Goal: Task Accomplishment & Management: Manage account settings

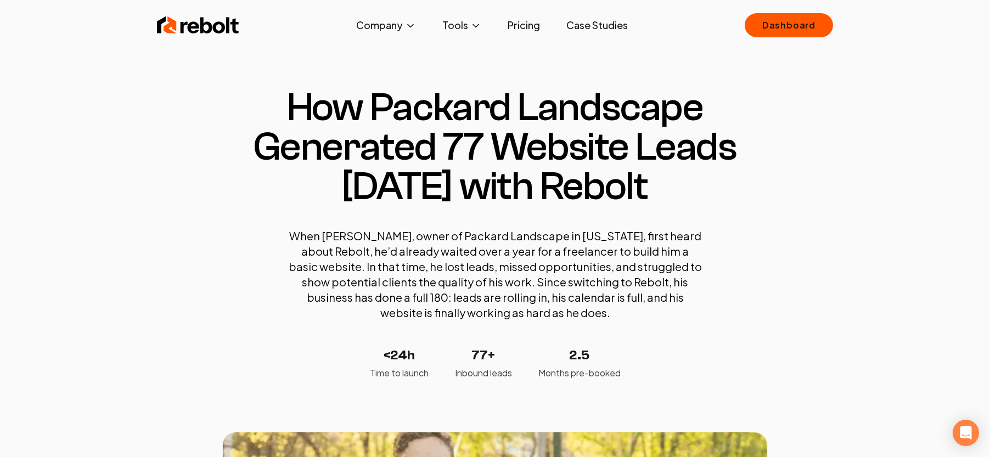
click at [602, 21] on link "Case Studies" at bounding box center [596, 25] width 79 height 22
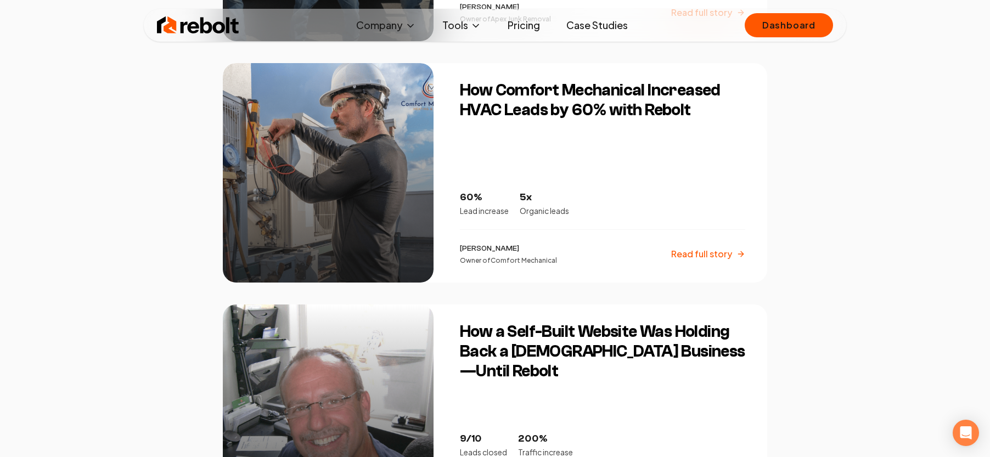
scroll to position [1124, 0]
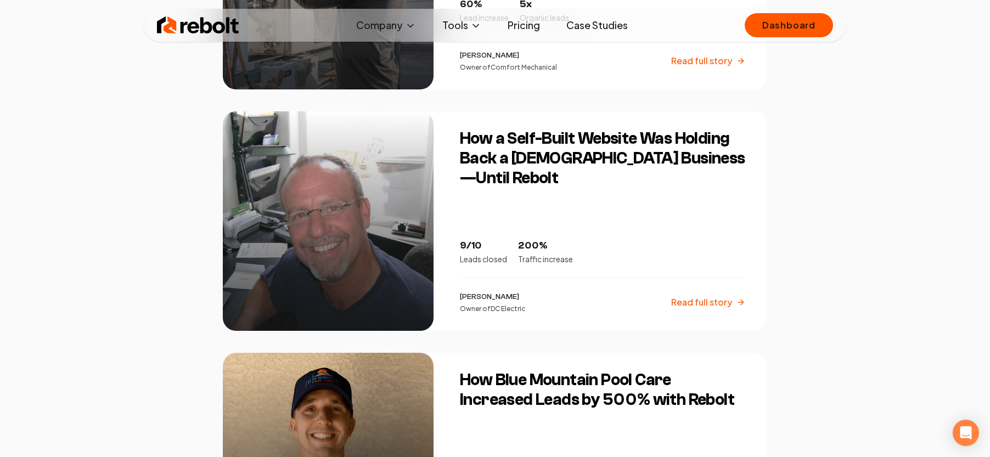
click at [387, 214] on div at bounding box center [328, 220] width 211 height 219
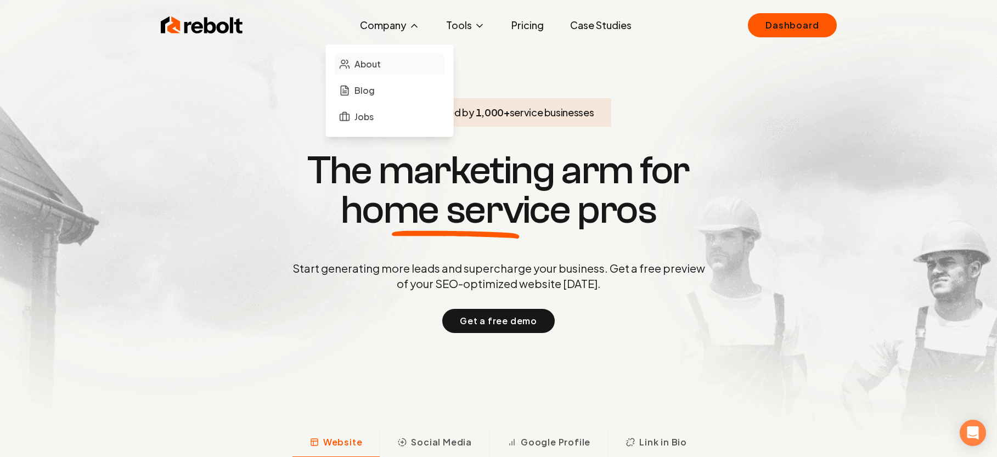
click at [368, 65] on span "About" at bounding box center [367, 64] width 26 height 13
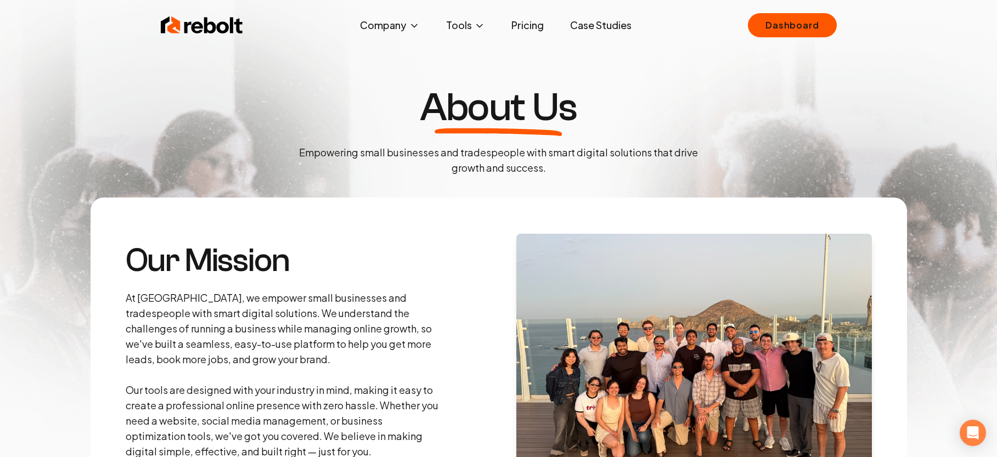
click at [207, 23] on img at bounding box center [202, 25] width 82 height 22
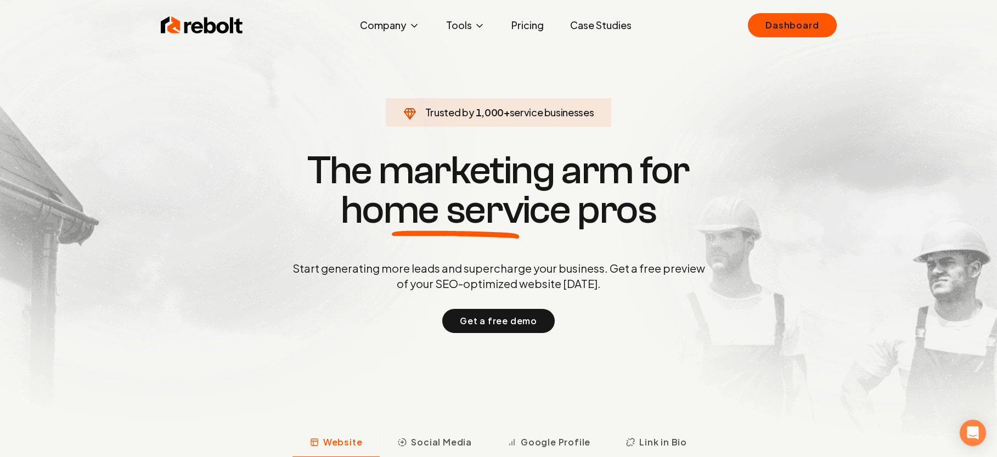
click at [536, 31] on link "Pricing" at bounding box center [528, 25] width 50 height 22
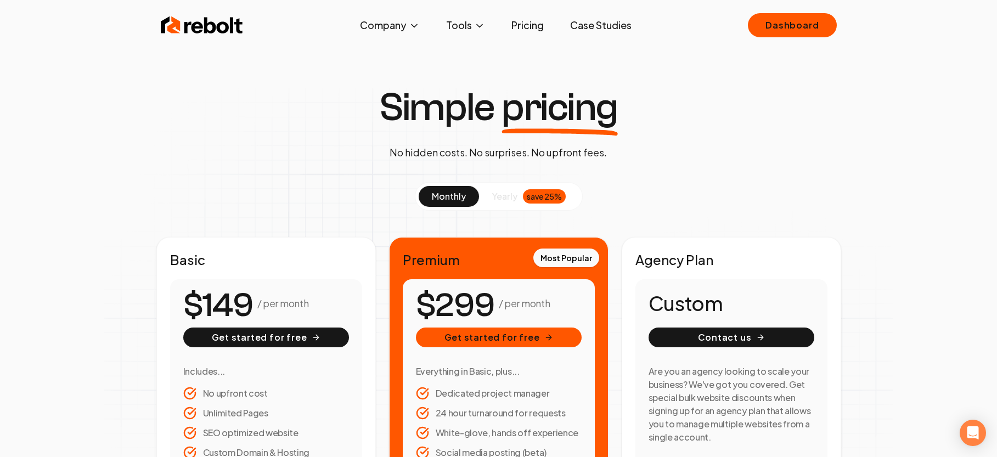
click at [194, 28] on img at bounding box center [202, 25] width 82 height 22
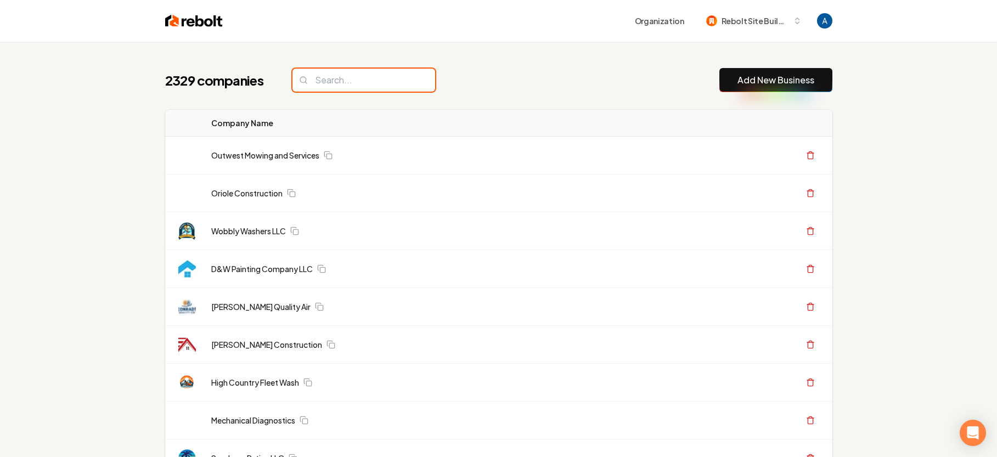
click at [375, 79] on input "search" at bounding box center [363, 80] width 143 height 23
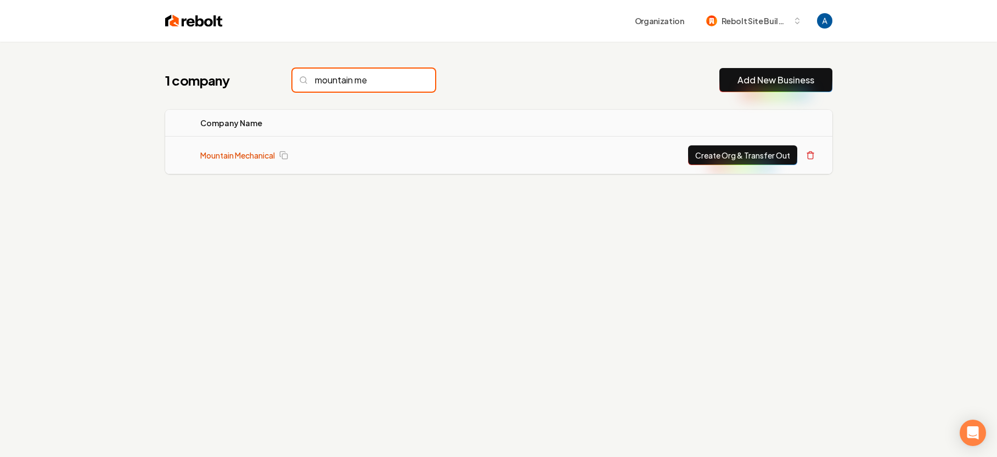
type input "mountain me"
click at [264, 155] on link "Mountain Mechanical" at bounding box center [237, 155] width 75 height 11
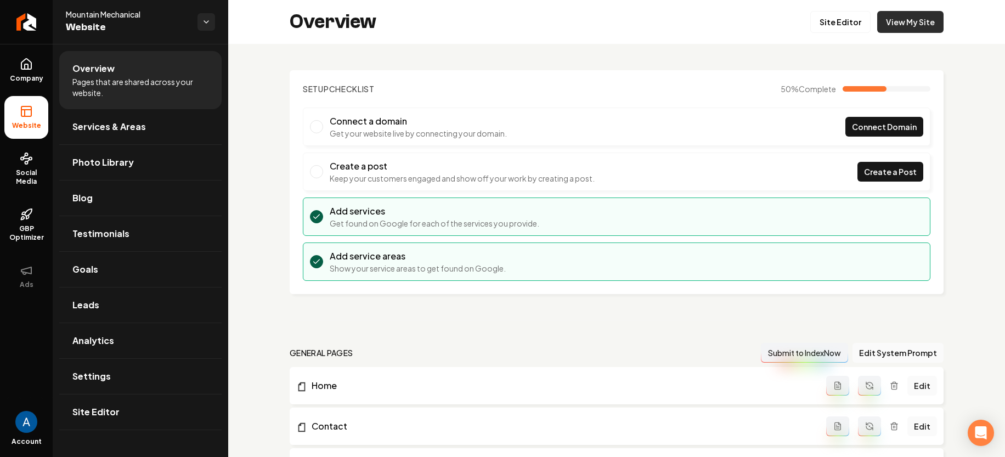
click at [886, 20] on link "View My Site" at bounding box center [910, 22] width 66 height 22
click at [814, 24] on link "Site Editor" at bounding box center [840, 22] width 60 height 22
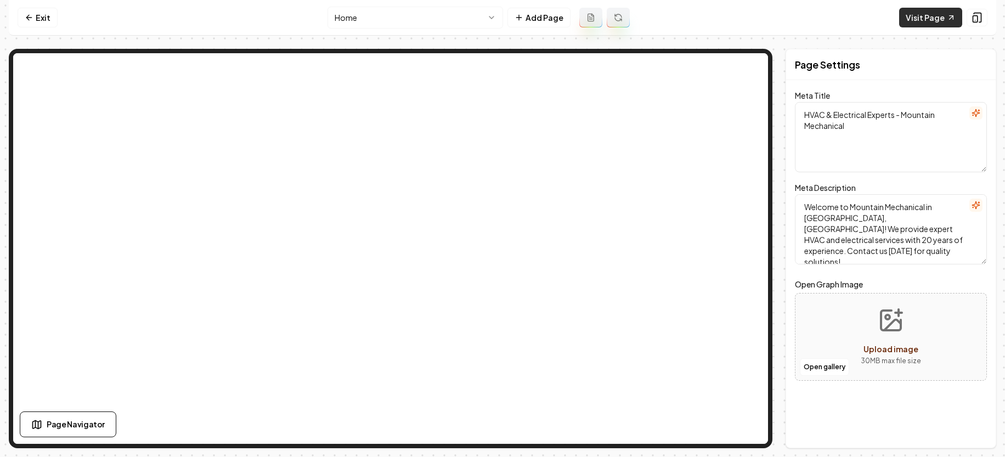
click at [923, 24] on link "Visit Page" at bounding box center [930, 18] width 63 height 20
click at [30, 14] on icon at bounding box center [29, 17] width 9 height 9
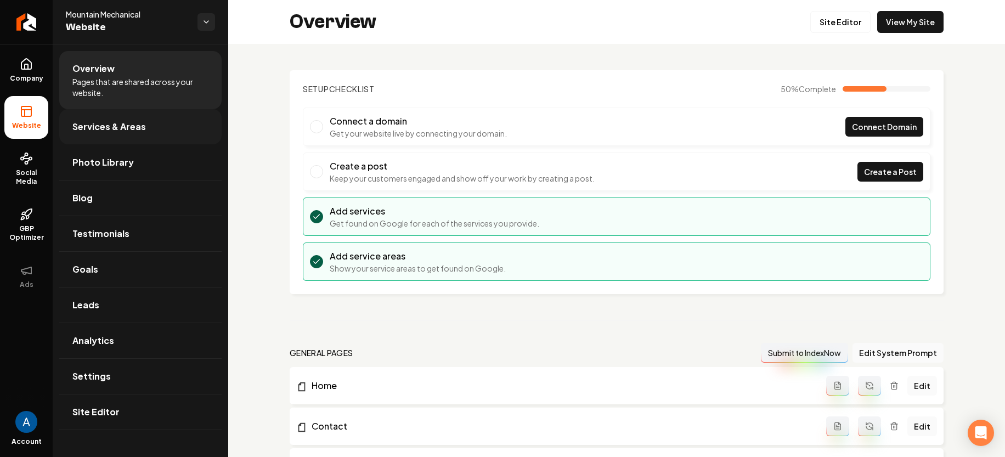
click at [92, 129] on span "Services & Areas" at bounding box center [109, 126] width 74 height 13
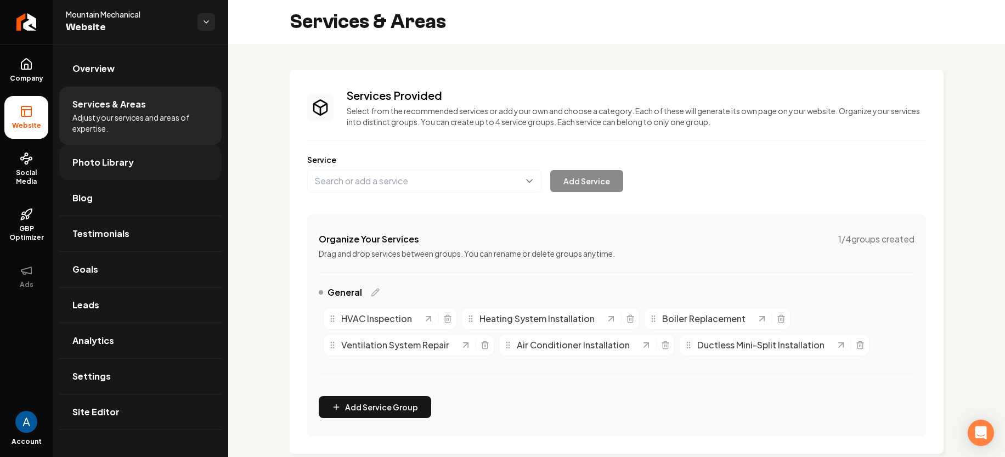
click at [89, 163] on span "Photo Library" at bounding box center [102, 162] width 61 height 13
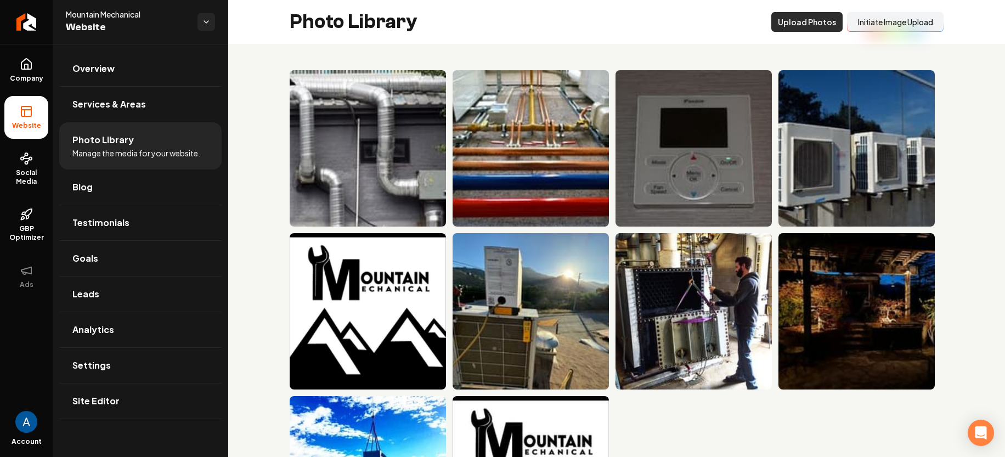
click at [806, 18] on button "Upload Photos" at bounding box center [806, 22] width 71 height 20
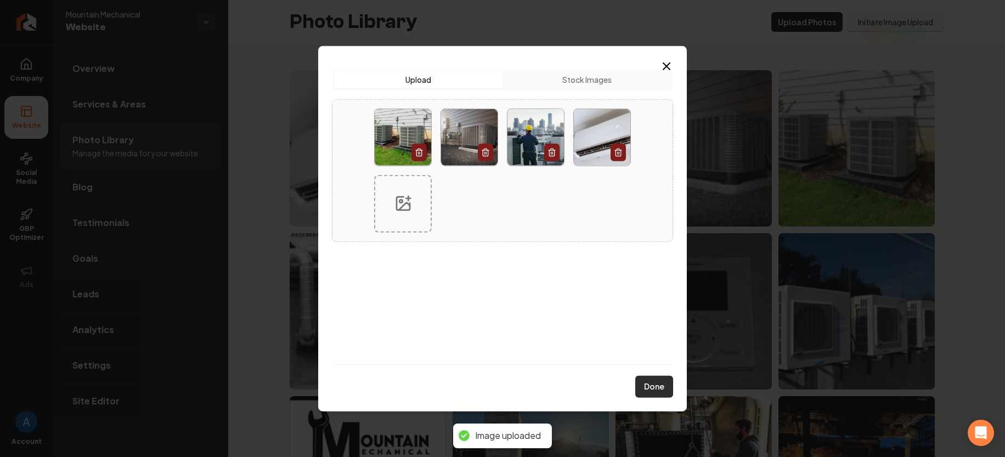
click at [651, 386] on button "Done" at bounding box center [654, 387] width 38 height 22
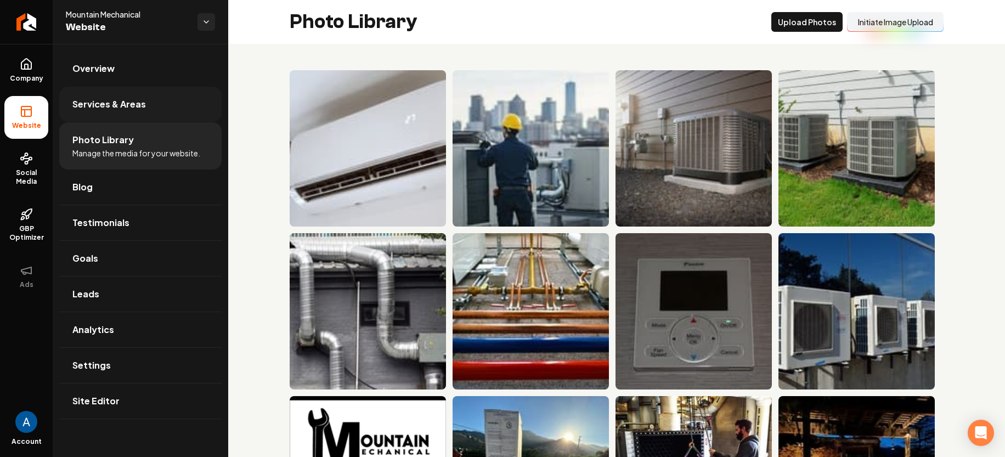
click at [112, 104] on span "Services & Areas" at bounding box center [109, 104] width 74 height 13
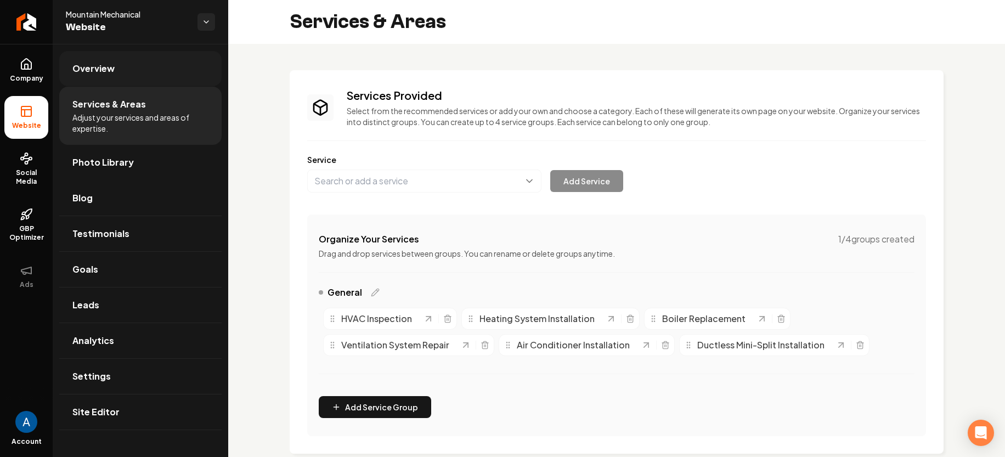
click at [103, 80] on link "Overview" at bounding box center [140, 68] width 162 height 35
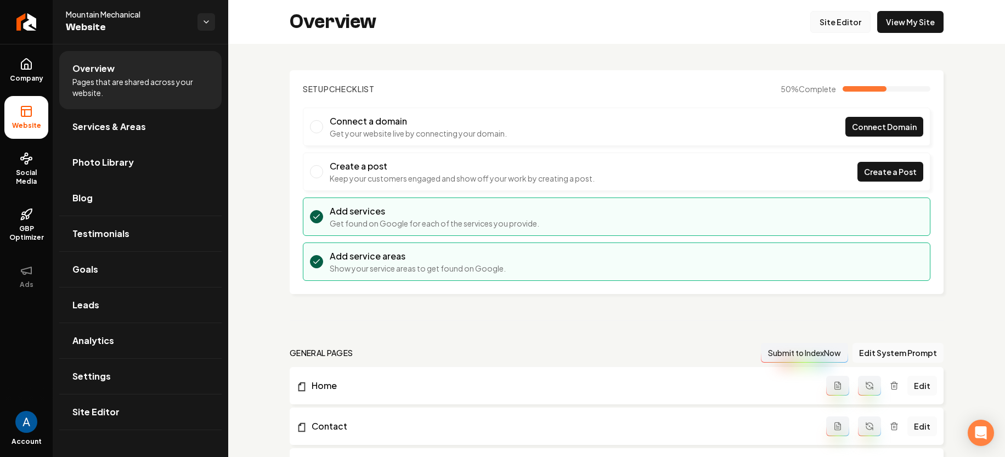
click at [820, 24] on link "Site Editor" at bounding box center [840, 22] width 60 height 22
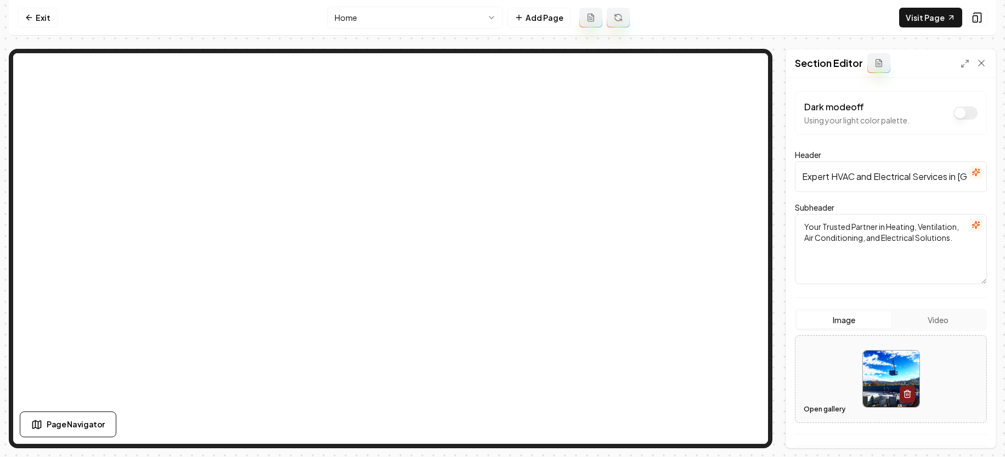
click at [826, 407] on button "Open gallery" at bounding box center [824, 410] width 49 height 18
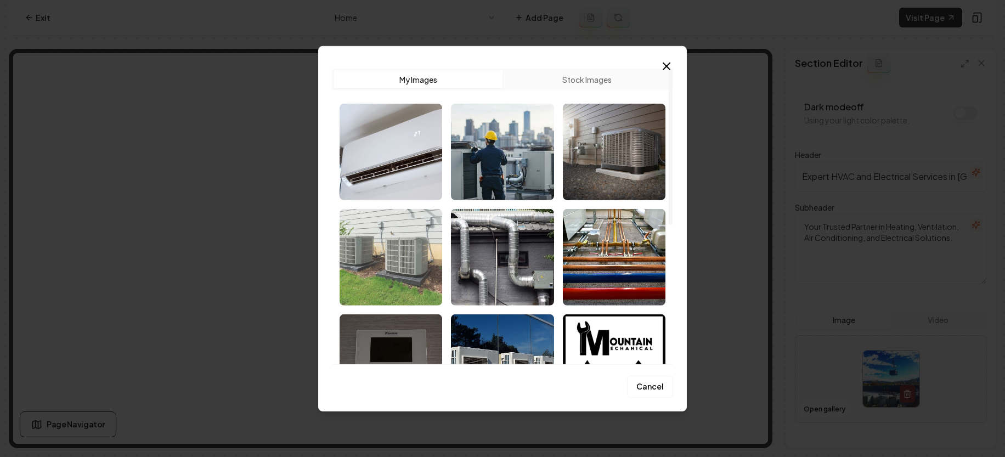
click at [418, 262] on img "Select image image_68c33c7f5c7cd75eb849d0df.jpg" at bounding box center [391, 257] width 103 height 97
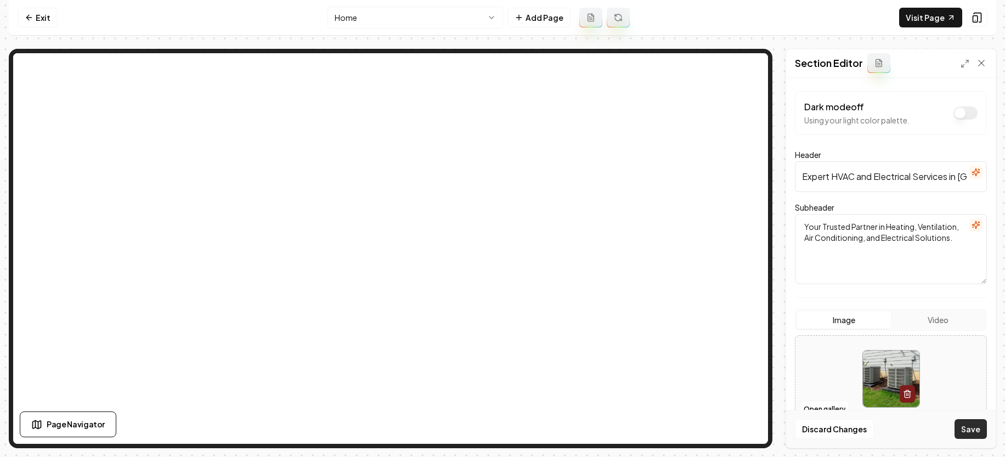
click at [976, 428] on button "Save" at bounding box center [971, 429] width 32 height 20
click at [829, 409] on button "Open gallery" at bounding box center [824, 410] width 49 height 18
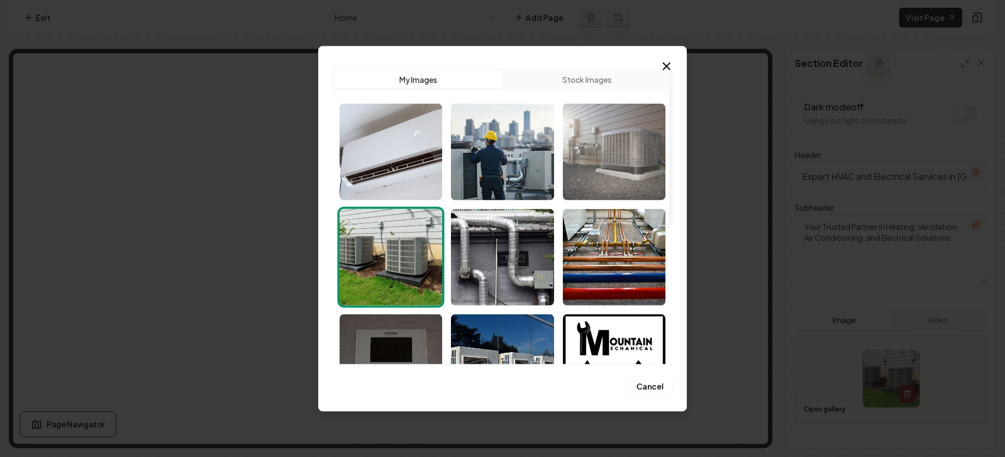
click at [619, 149] on img "Select image image_68c33c835c7cd75eb849f2ec.jpg" at bounding box center [614, 151] width 103 height 97
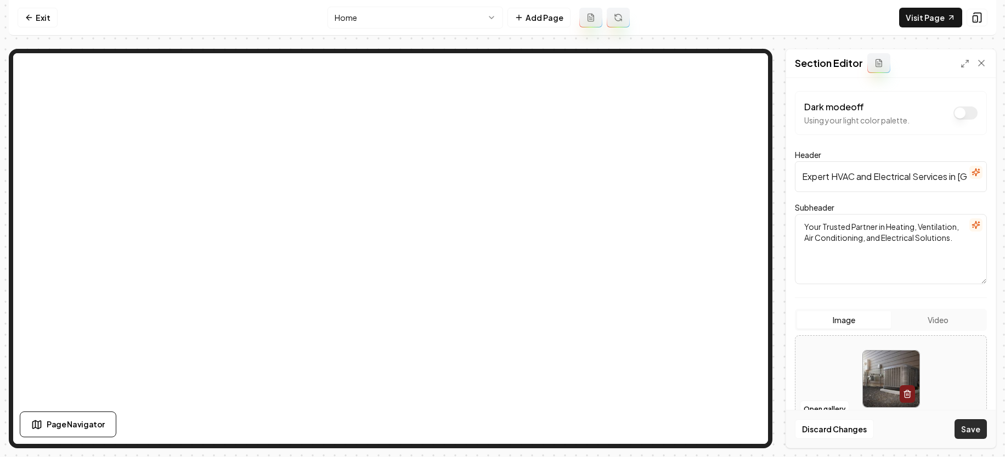
click at [968, 434] on button "Save" at bounding box center [971, 429] width 32 height 20
click at [808, 409] on button "Open gallery" at bounding box center [824, 410] width 49 height 18
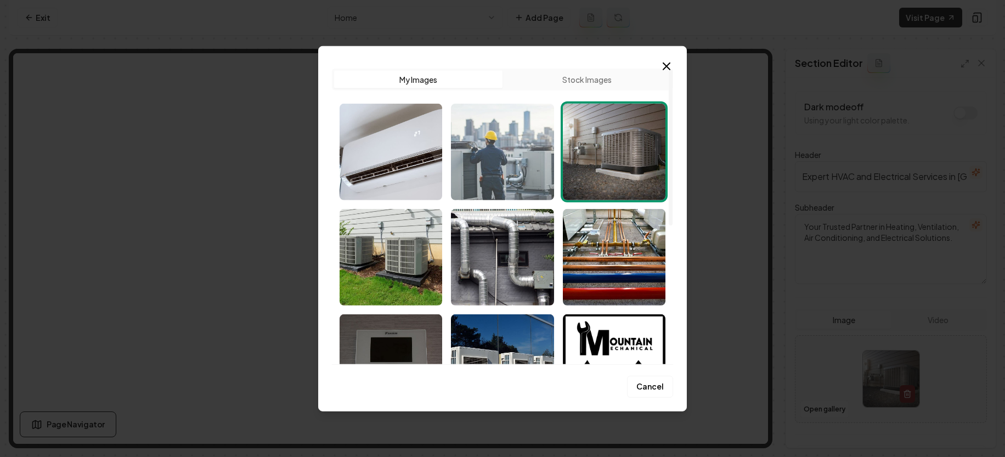
click at [493, 161] on img "Select image image_68c33c865c7cd75eb84a1671.jpg" at bounding box center [502, 151] width 103 height 97
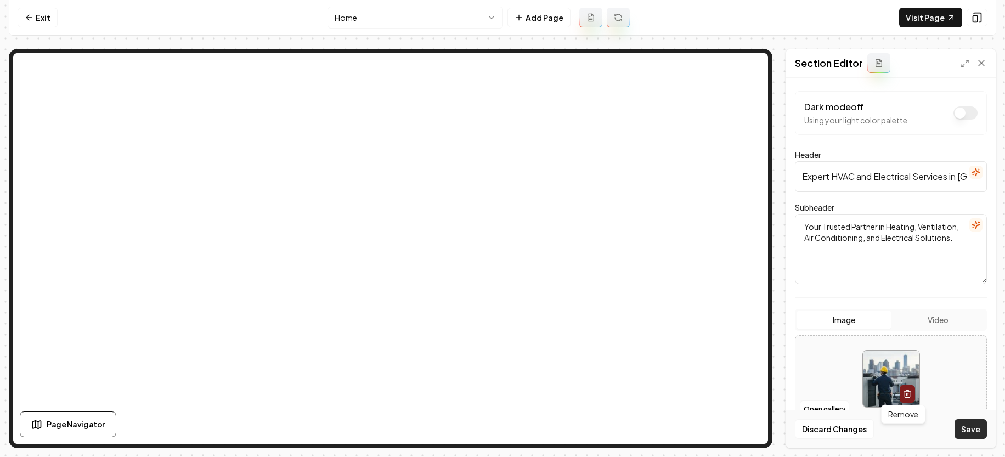
click at [967, 426] on button "Save" at bounding box center [971, 429] width 32 height 20
click at [916, 17] on link "Visit Page" at bounding box center [930, 18] width 63 height 20
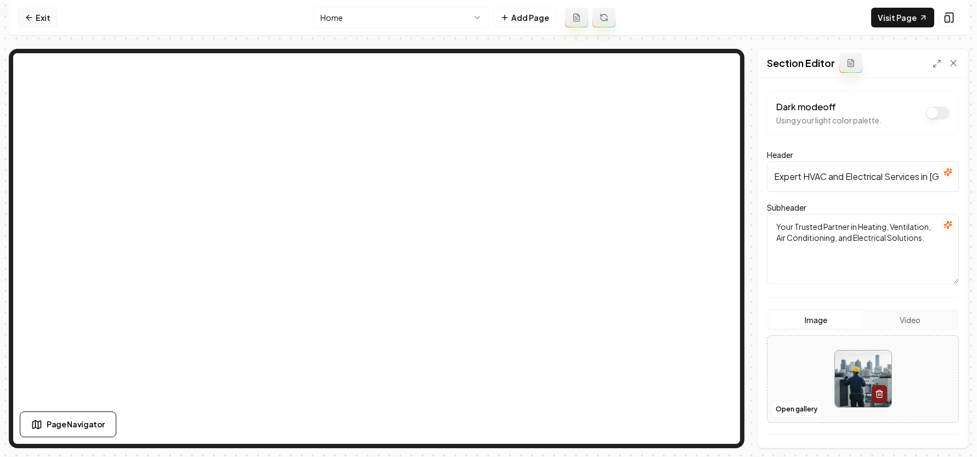
click at [23, 21] on link "Exit" at bounding box center [38, 18] width 40 height 20
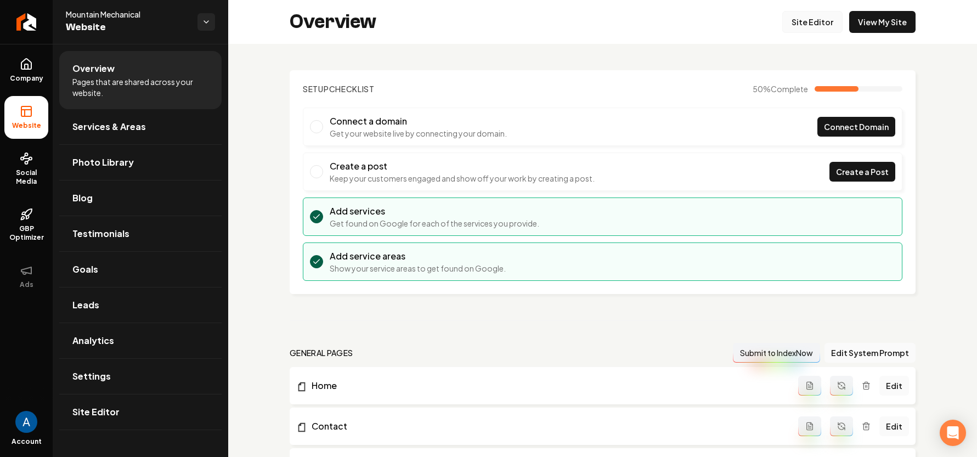
click at [817, 25] on link "Site Editor" at bounding box center [812, 22] width 60 height 22
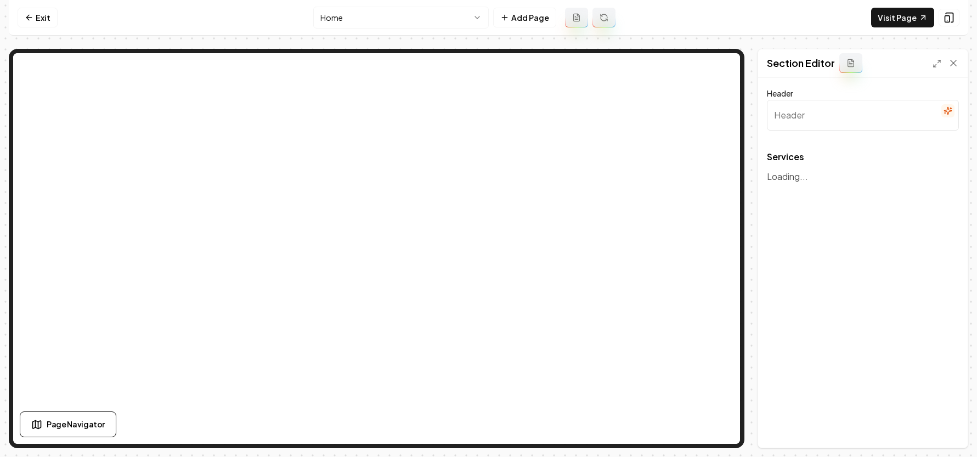
type input "Our Expert HVAC and Electrical Services"
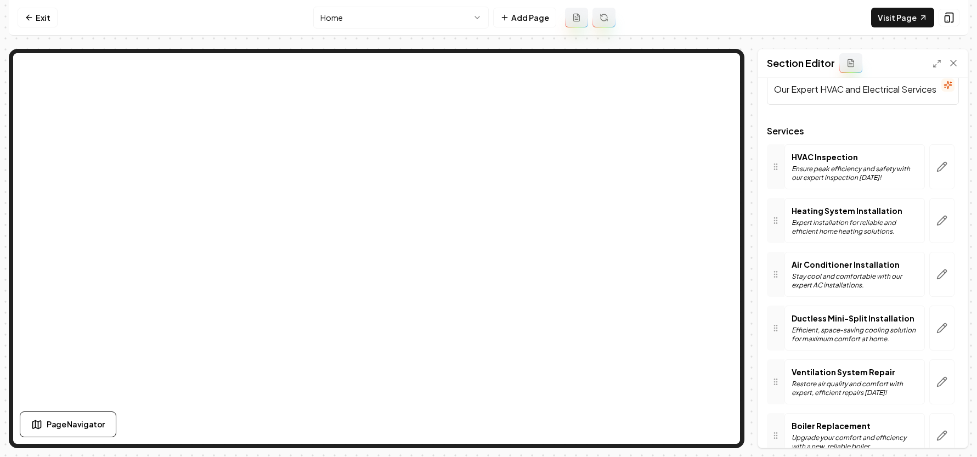
scroll to position [87, 0]
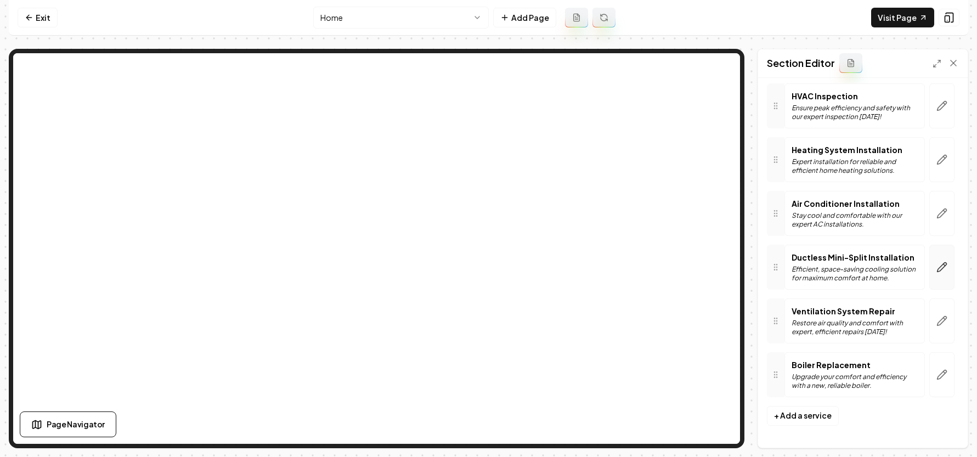
click at [938, 268] on icon "button" at bounding box center [942, 266] width 9 height 9
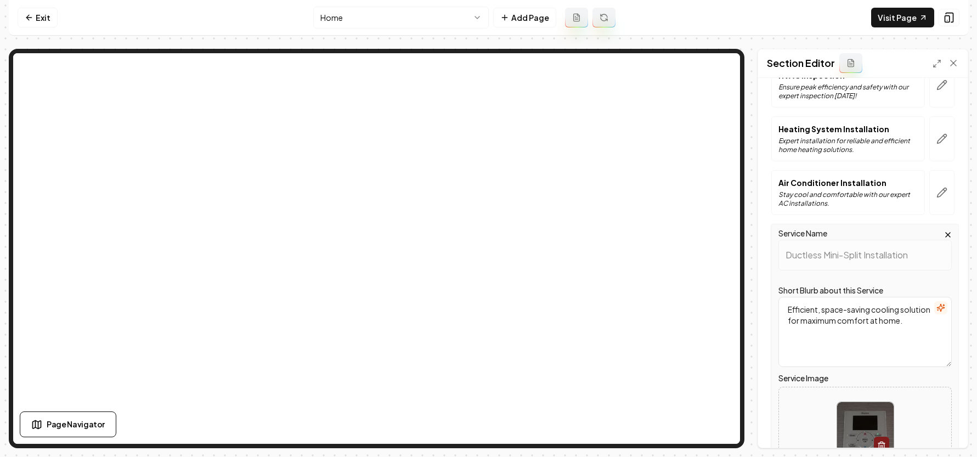
scroll to position [185, 0]
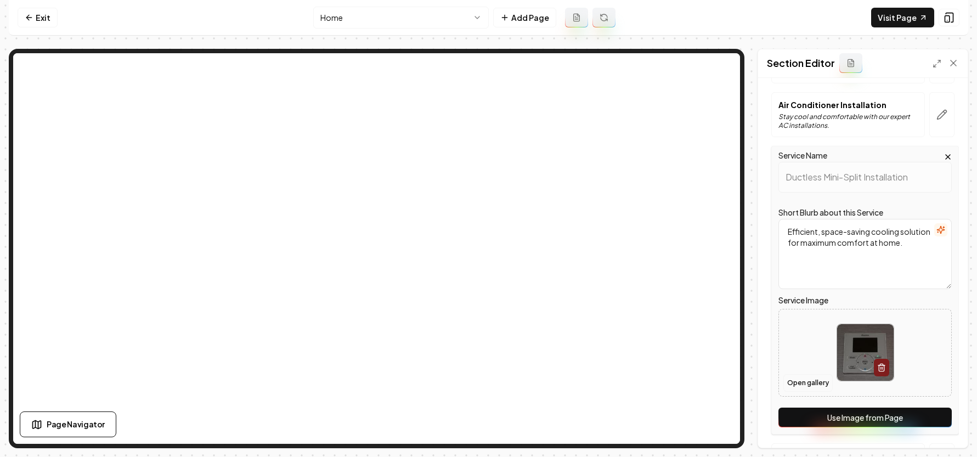
click at [803, 382] on button "Open gallery" at bounding box center [808, 383] width 49 height 18
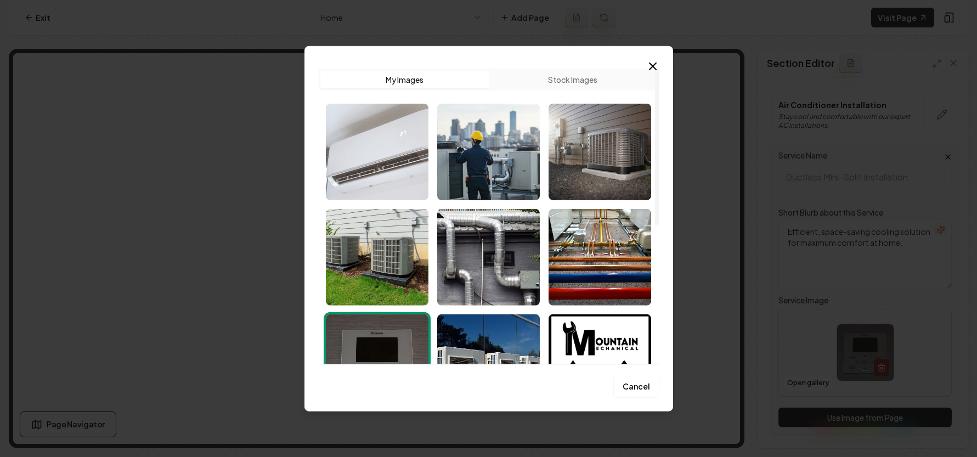
click at [401, 160] on img "Select image image_68c33c8a5c7cd75eb84a3231.jpg" at bounding box center [377, 151] width 103 height 97
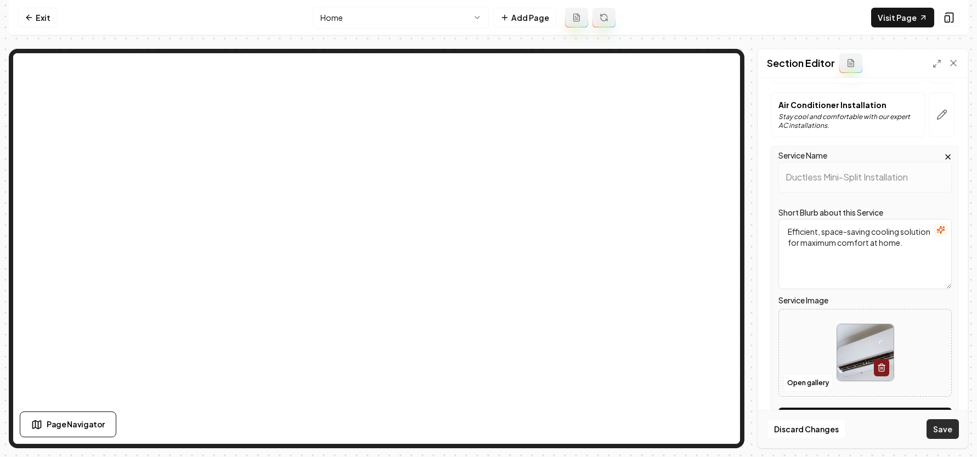
click at [946, 432] on button "Save" at bounding box center [943, 429] width 32 height 20
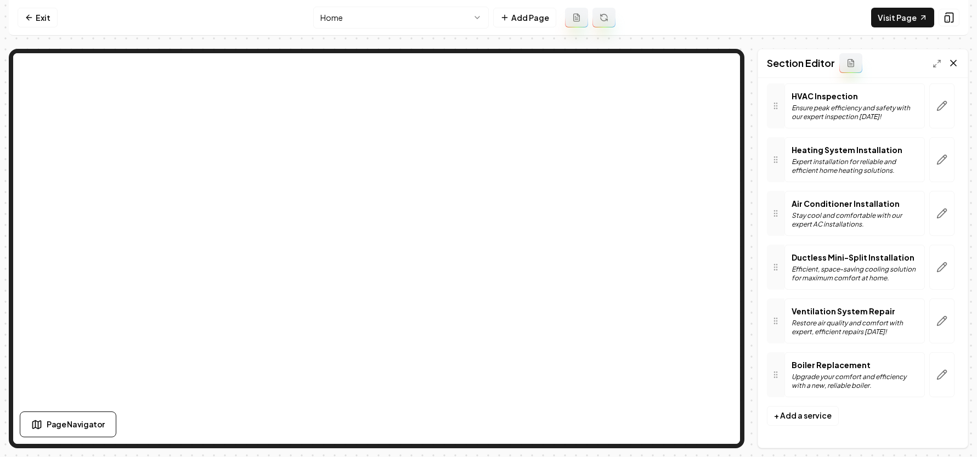
click at [953, 61] on icon at bounding box center [953, 63] width 11 height 11
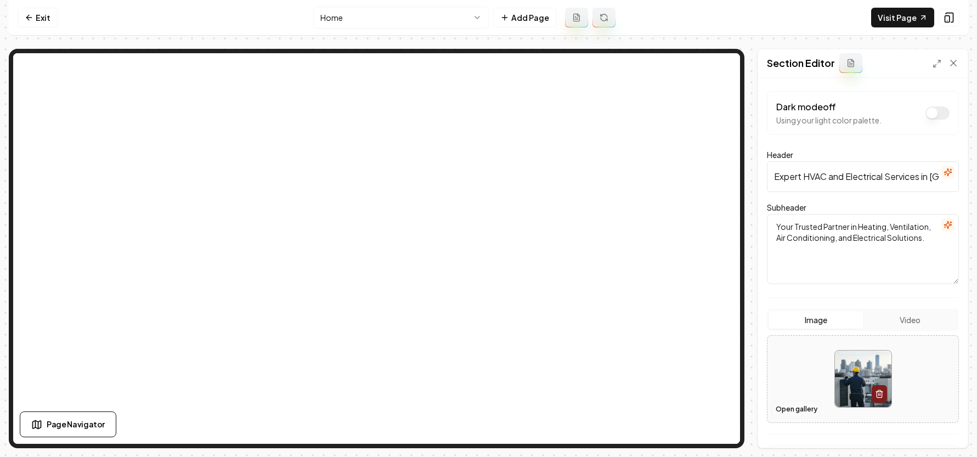
click at [791, 408] on button "Open gallery" at bounding box center [796, 410] width 49 height 18
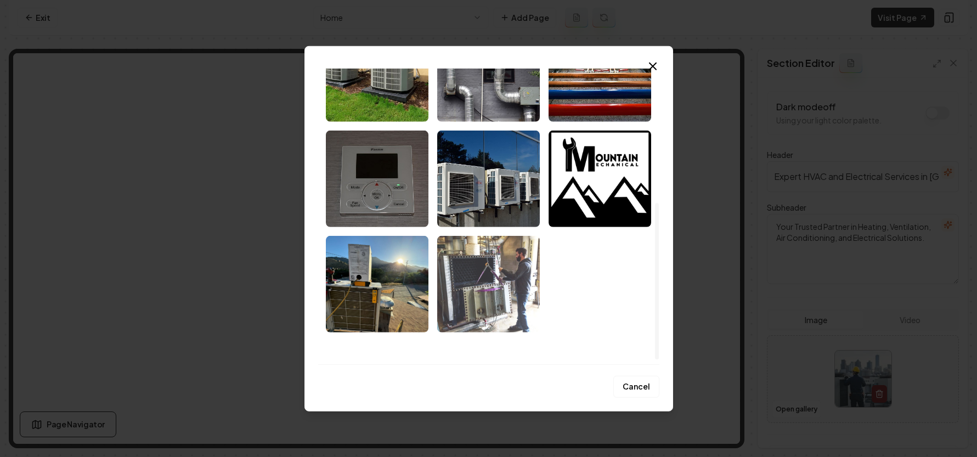
scroll to position [170, 0]
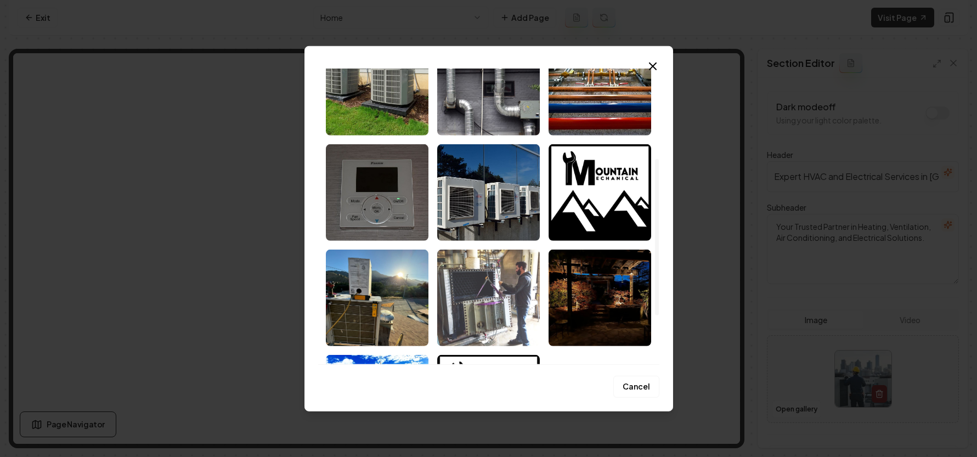
click at [482, 283] on img "Select image image_68c1b8105c7cd75eb8cb20c8.jpeg" at bounding box center [488, 297] width 103 height 97
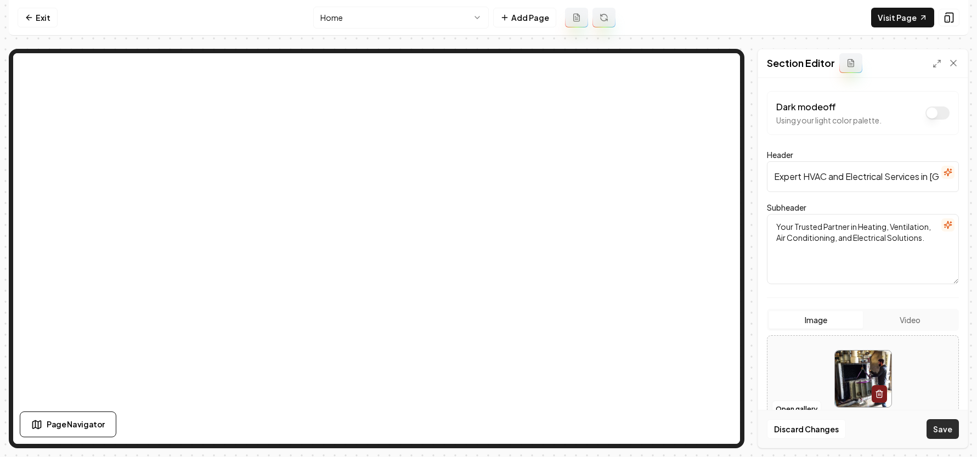
click at [949, 432] on button "Save" at bounding box center [943, 429] width 32 height 20
click at [792, 408] on button "Open gallery" at bounding box center [796, 410] width 49 height 18
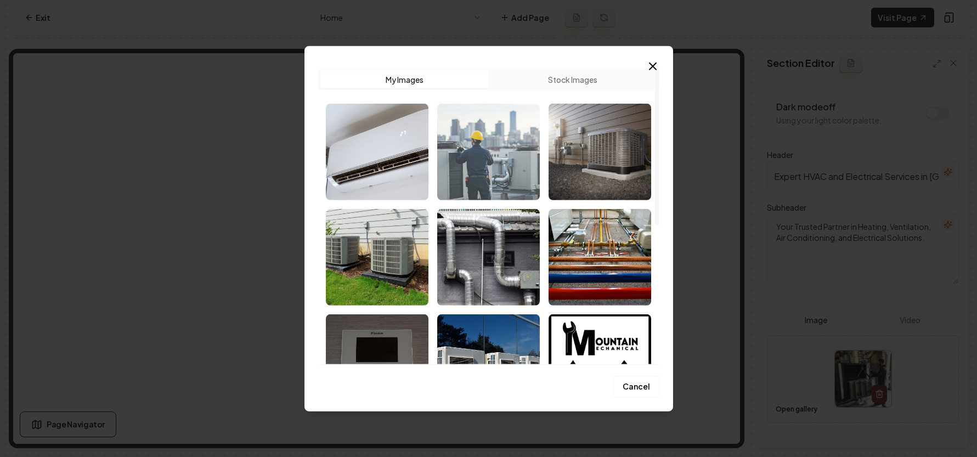
click at [488, 159] on img "Select image image_68c33c865c7cd75eb84a1671.jpg" at bounding box center [488, 151] width 103 height 97
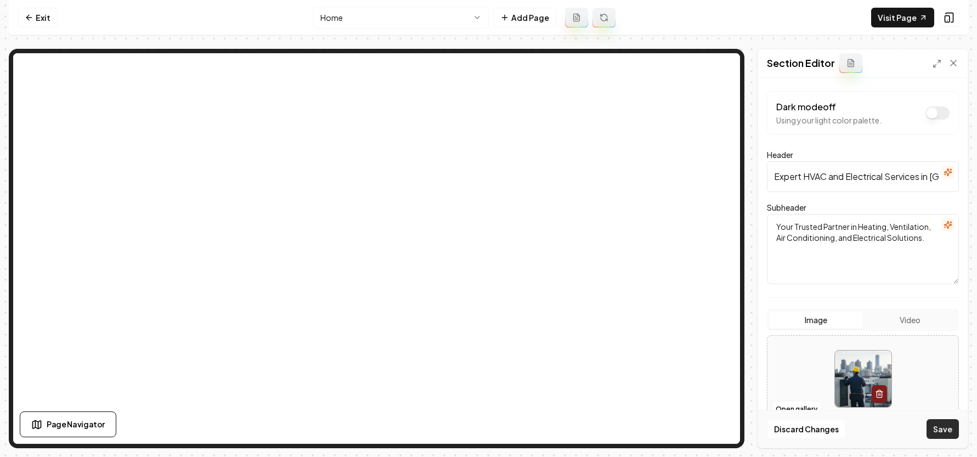
click at [941, 431] on button "Save" at bounding box center [943, 429] width 32 height 20
click at [35, 22] on link "Exit" at bounding box center [38, 18] width 40 height 20
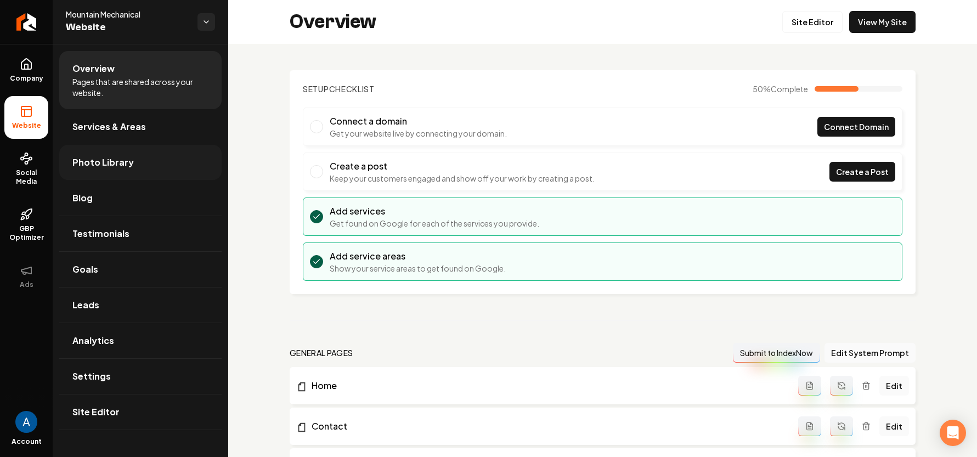
click at [106, 166] on span "Photo Library" at bounding box center [102, 162] width 61 height 13
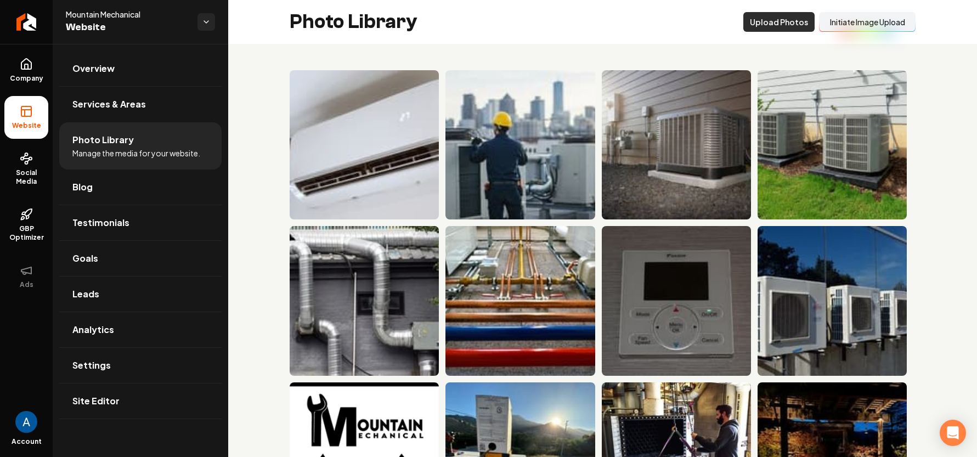
click at [754, 23] on button "Upload Photos" at bounding box center [778, 22] width 71 height 20
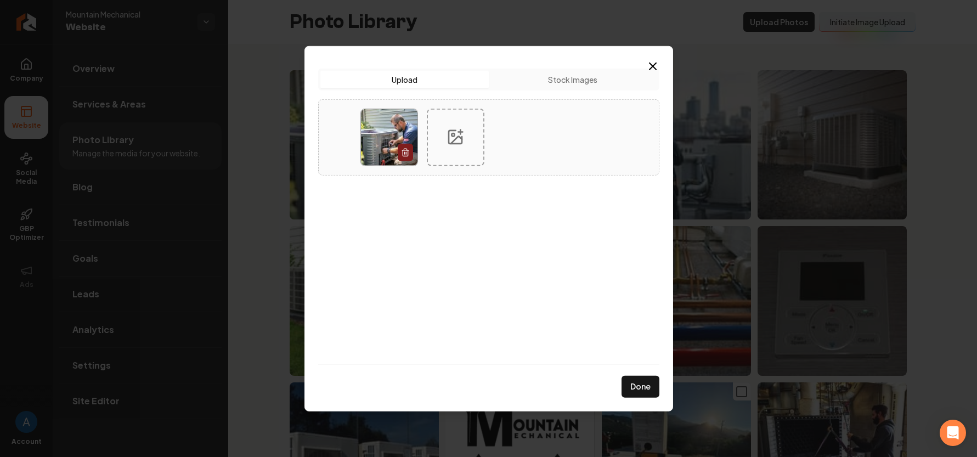
click at [645, 391] on button "Done" at bounding box center [641, 387] width 38 height 22
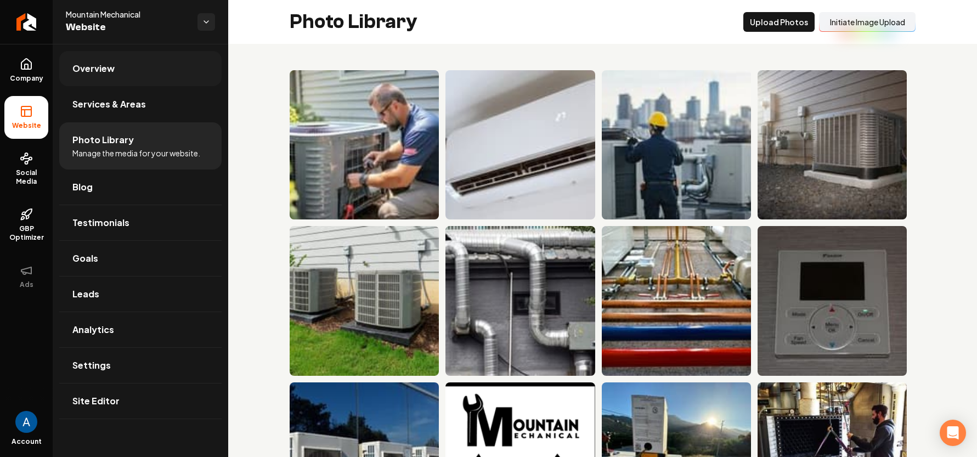
click at [78, 80] on link "Overview" at bounding box center [140, 68] width 162 height 35
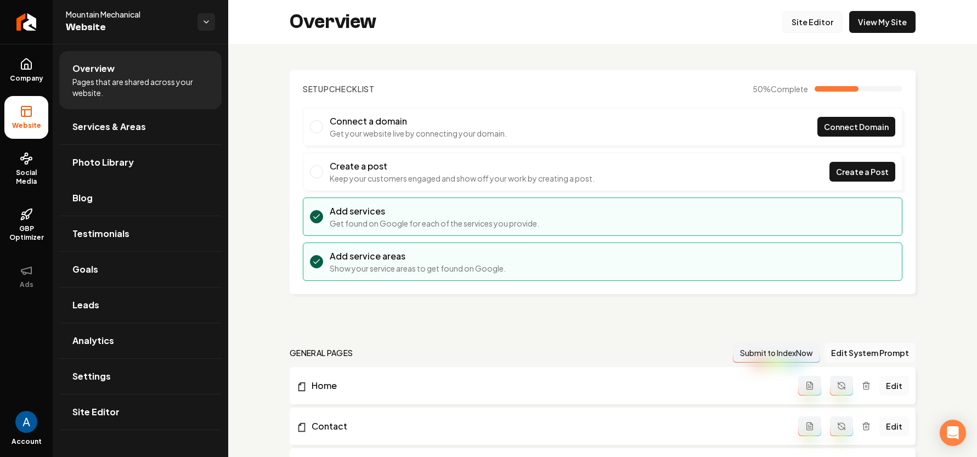
click at [816, 21] on link "Site Editor" at bounding box center [812, 22] width 60 height 22
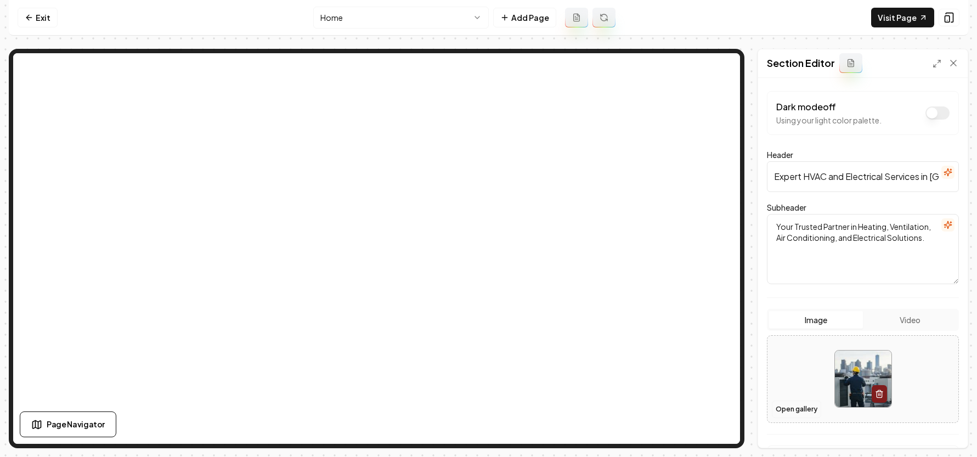
click at [811, 409] on button "Open gallery" at bounding box center [796, 410] width 49 height 18
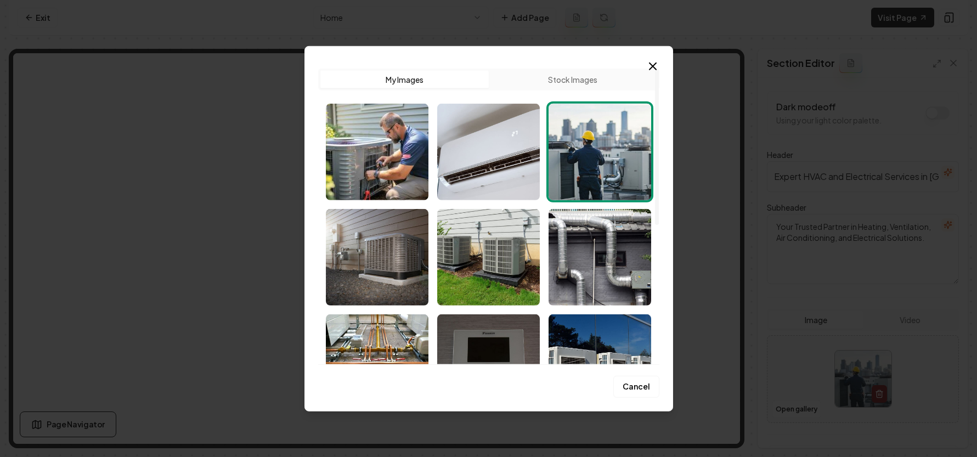
click at [397, 161] on img "Select image image_68c33d445c7cd75eb84e5a8e.jpg" at bounding box center [377, 151] width 103 height 97
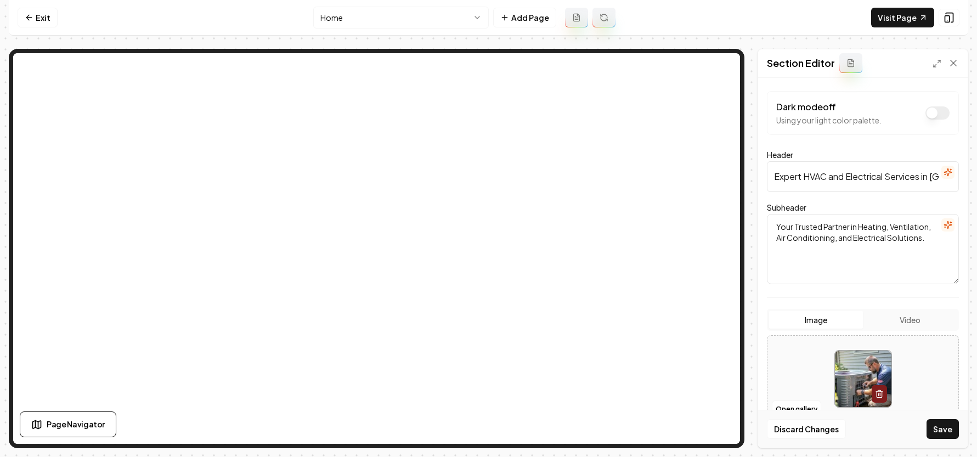
click at [943, 429] on button "Save" at bounding box center [943, 429] width 32 height 20
click at [794, 405] on button "Open gallery" at bounding box center [796, 410] width 49 height 18
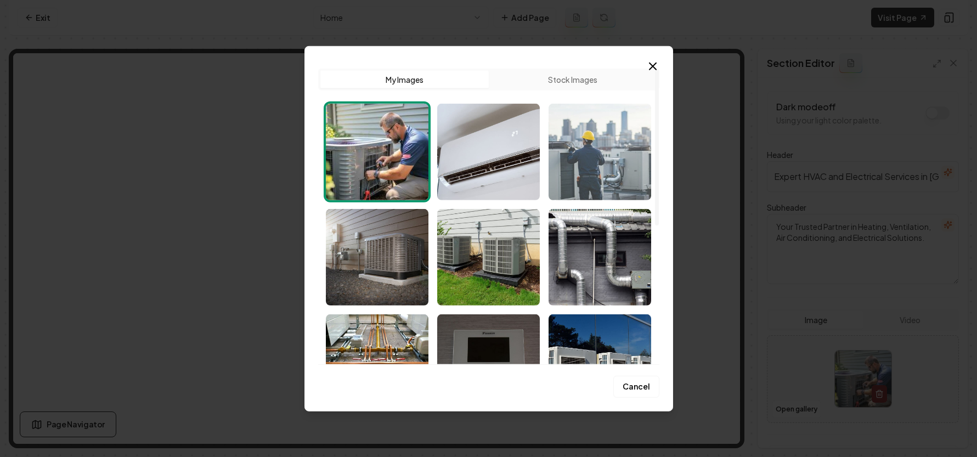
click at [602, 132] on img "Select image image_68c33c865c7cd75eb84a1671.jpg" at bounding box center [600, 151] width 103 height 97
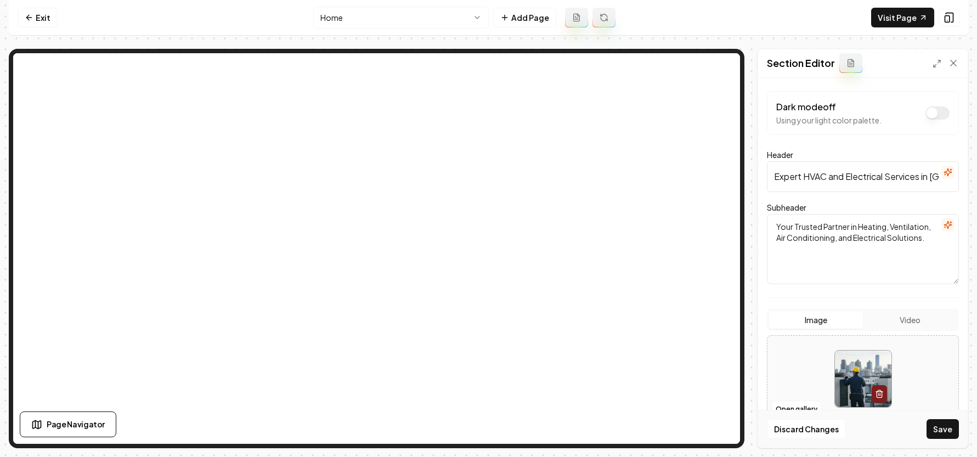
click at [943, 429] on button "Save" at bounding box center [943, 429] width 32 height 20
click at [32, 18] on icon at bounding box center [29, 17] width 9 height 9
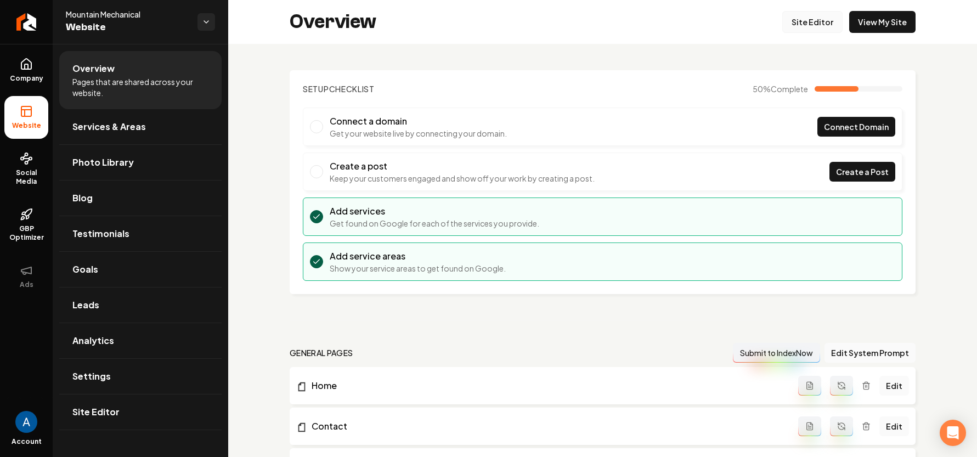
click at [799, 18] on link "Site Editor" at bounding box center [812, 22] width 60 height 22
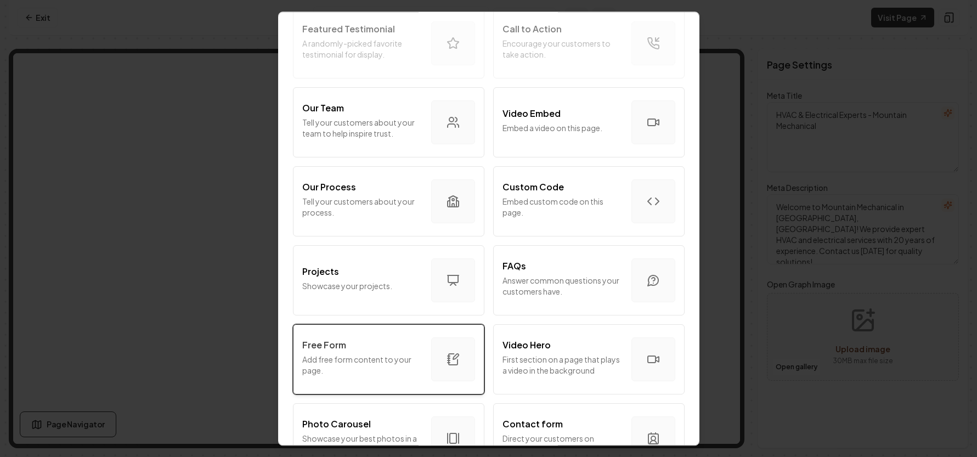
scroll to position [227, 0]
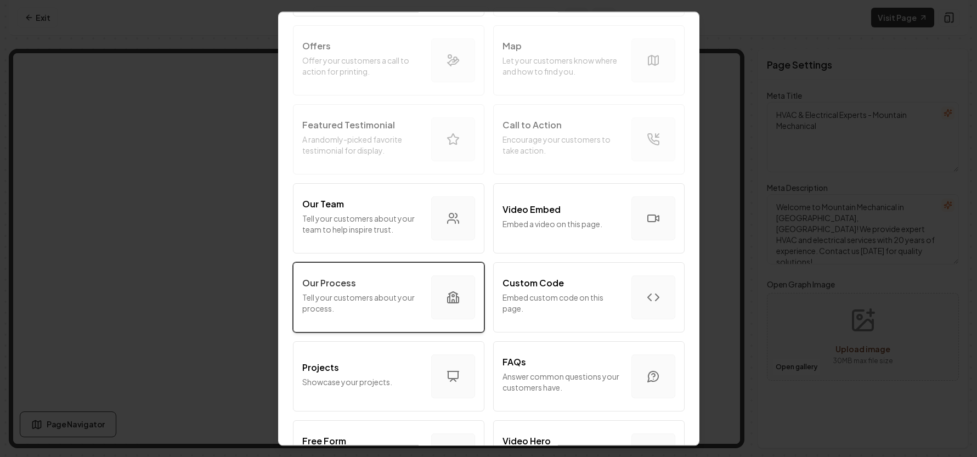
click at [382, 301] on p "Tell your customers about your process." at bounding box center [362, 303] width 120 height 22
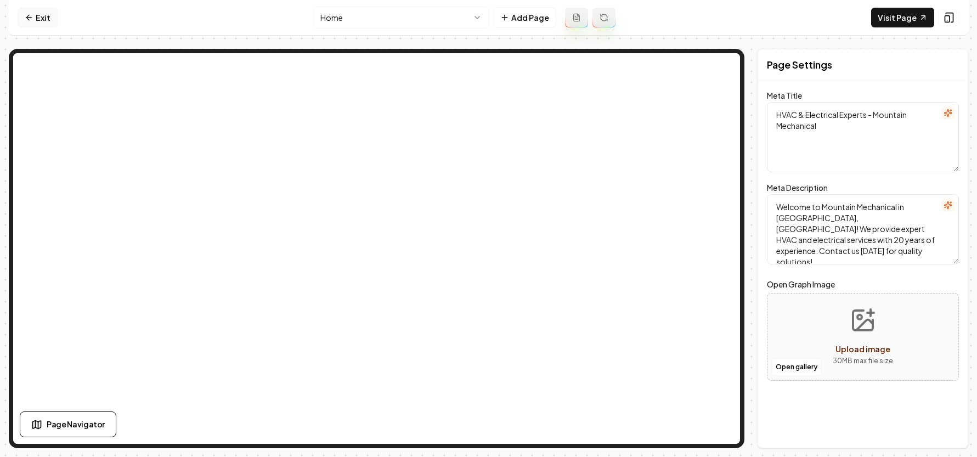
click at [32, 22] on link "Exit" at bounding box center [38, 18] width 40 height 20
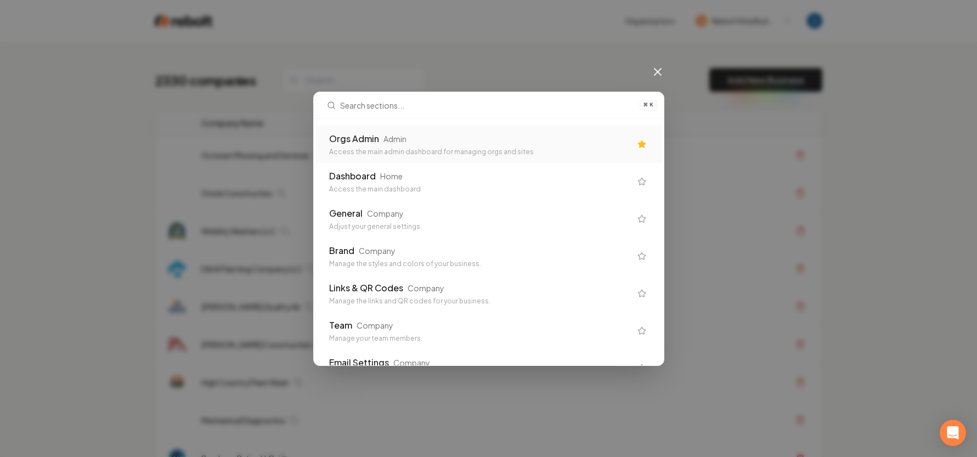
click at [457, 138] on div "Orgs Admin Admin" at bounding box center [480, 138] width 302 height 13
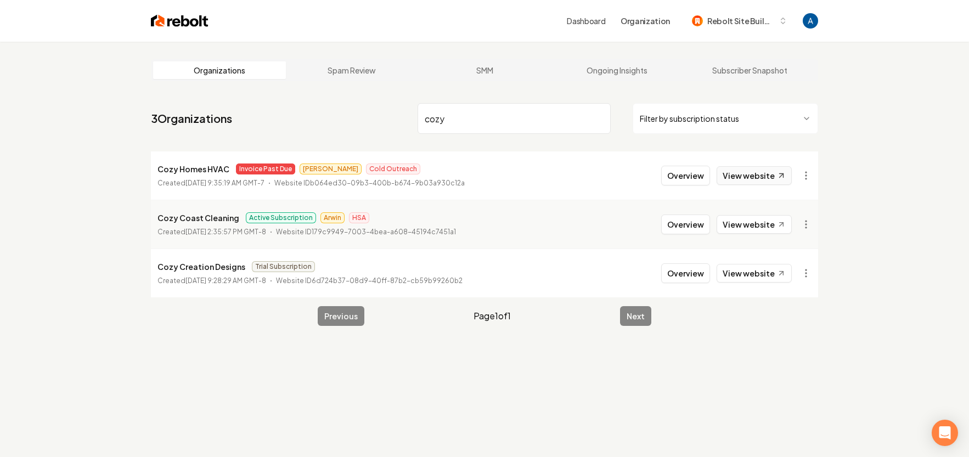
type input "cozy"
click at [735, 178] on link "View website" at bounding box center [754, 175] width 75 height 19
click at [543, 133] on input "cozy" at bounding box center [514, 118] width 193 height 31
click at [596, 117] on input "cozy" at bounding box center [514, 118] width 193 height 31
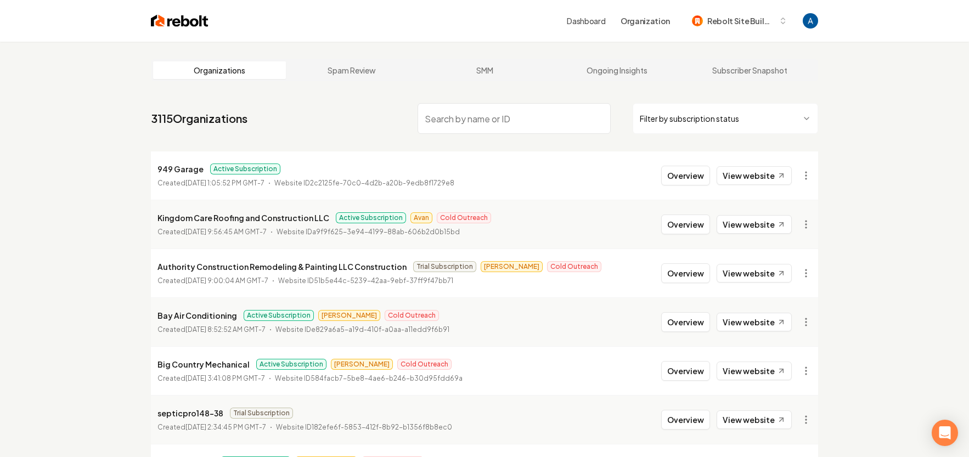
click at [333, 120] on nav "3115 Organizations Filter by subscription status" at bounding box center [484, 123] width 667 height 48
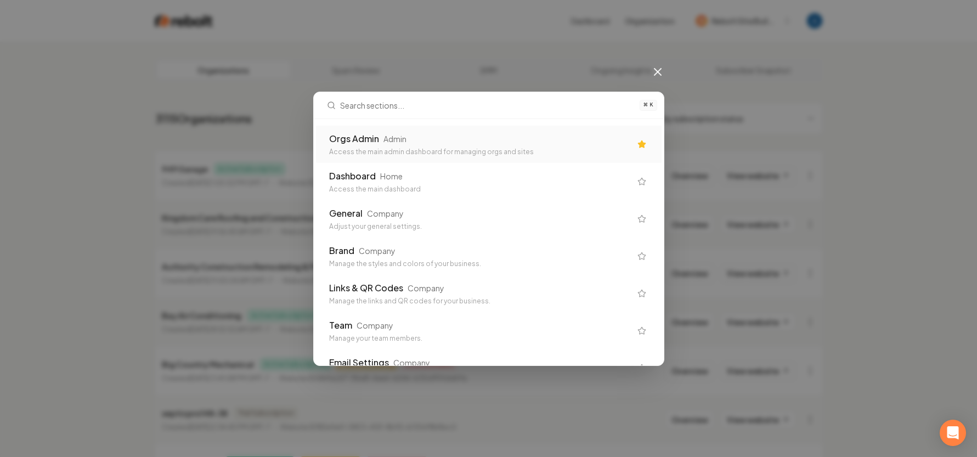
click at [359, 136] on div "Orgs Admin" at bounding box center [354, 138] width 50 height 13
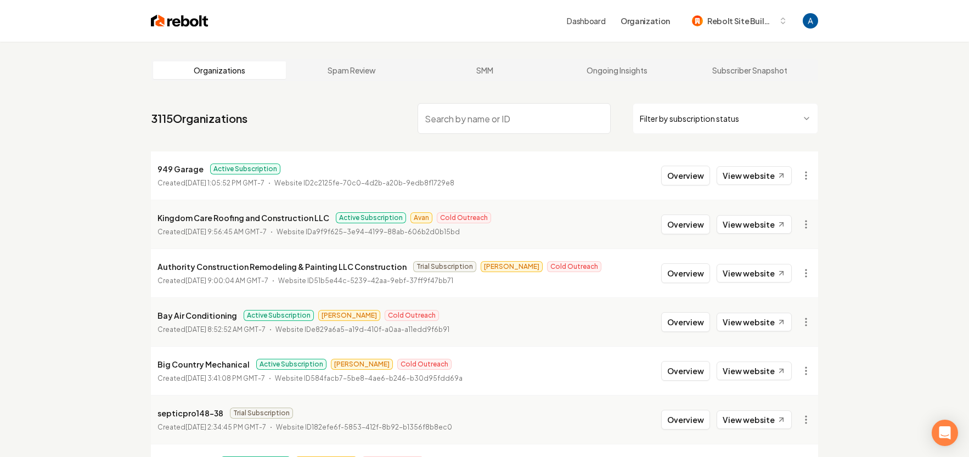
click at [477, 128] on input "search" at bounding box center [514, 118] width 193 height 31
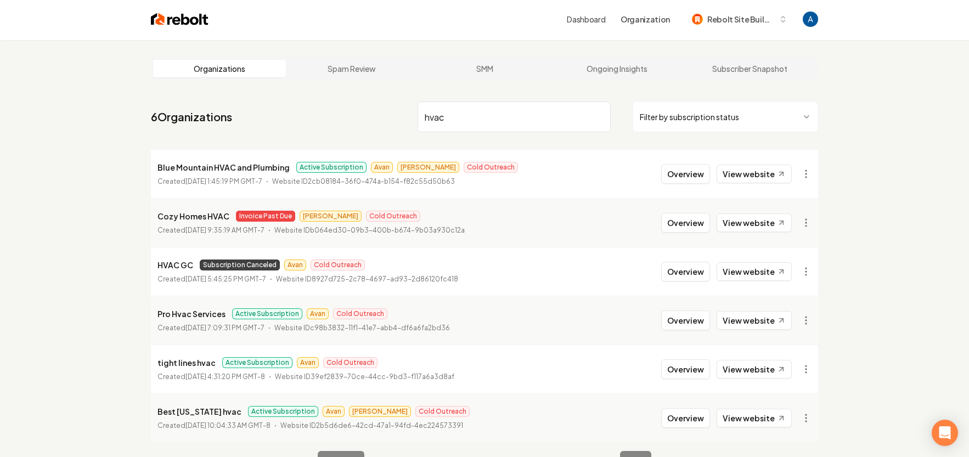
scroll to position [2, 0]
type input "hvac"
click at [731, 177] on link "View website" at bounding box center [754, 173] width 75 height 19
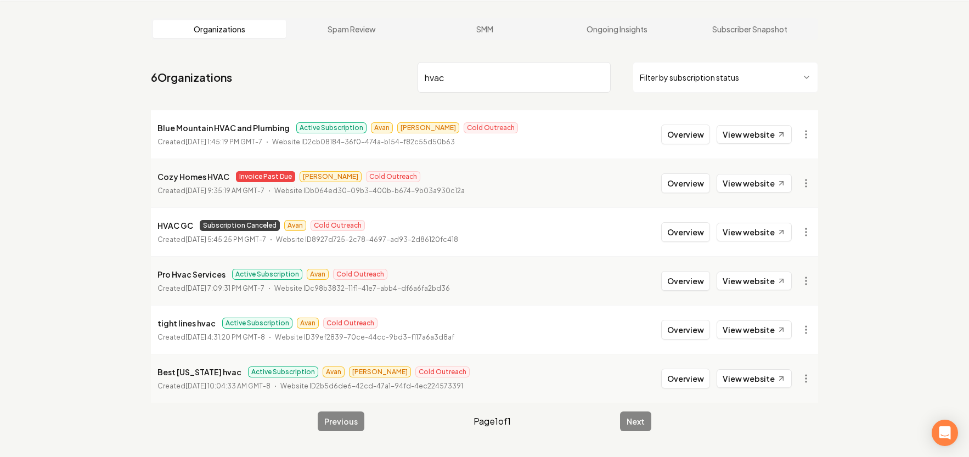
scroll to position [42, 0]
click at [751, 277] on link "View website" at bounding box center [754, 280] width 75 height 19
click at [764, 331] on link "View website" at bounding box center [754, 329] width 75 height 19
